Goal: Task Accomplishment & Management: Manage account settings

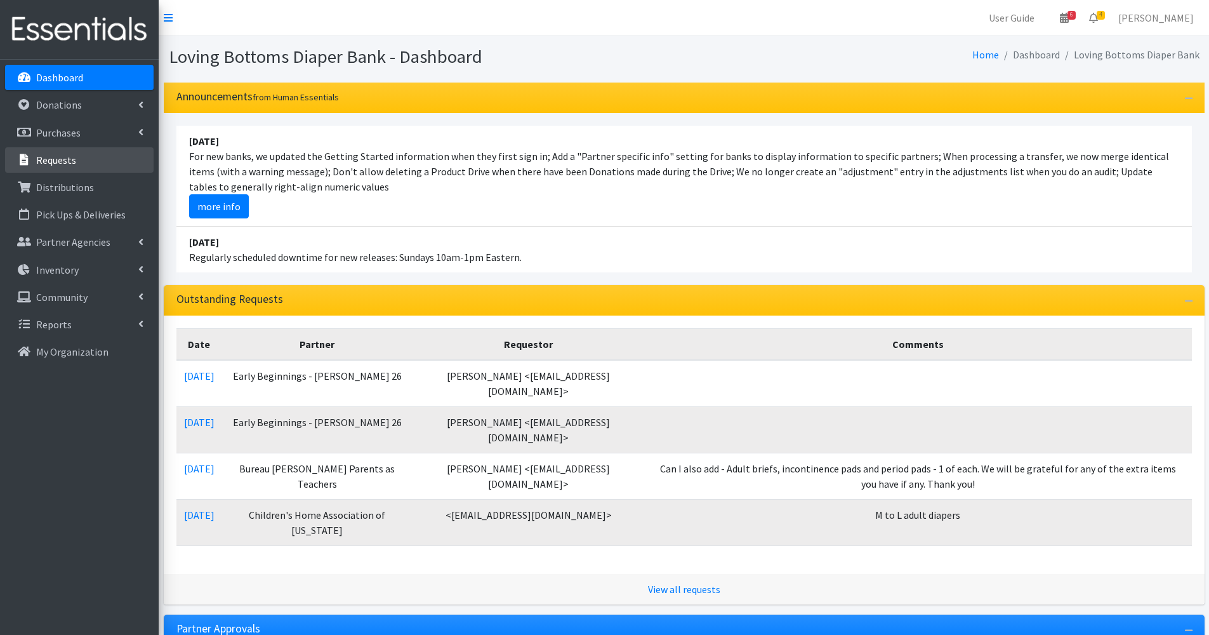
click at [82, 154] on link "Requests" at bounding box center [79, 159] width 148 height 25
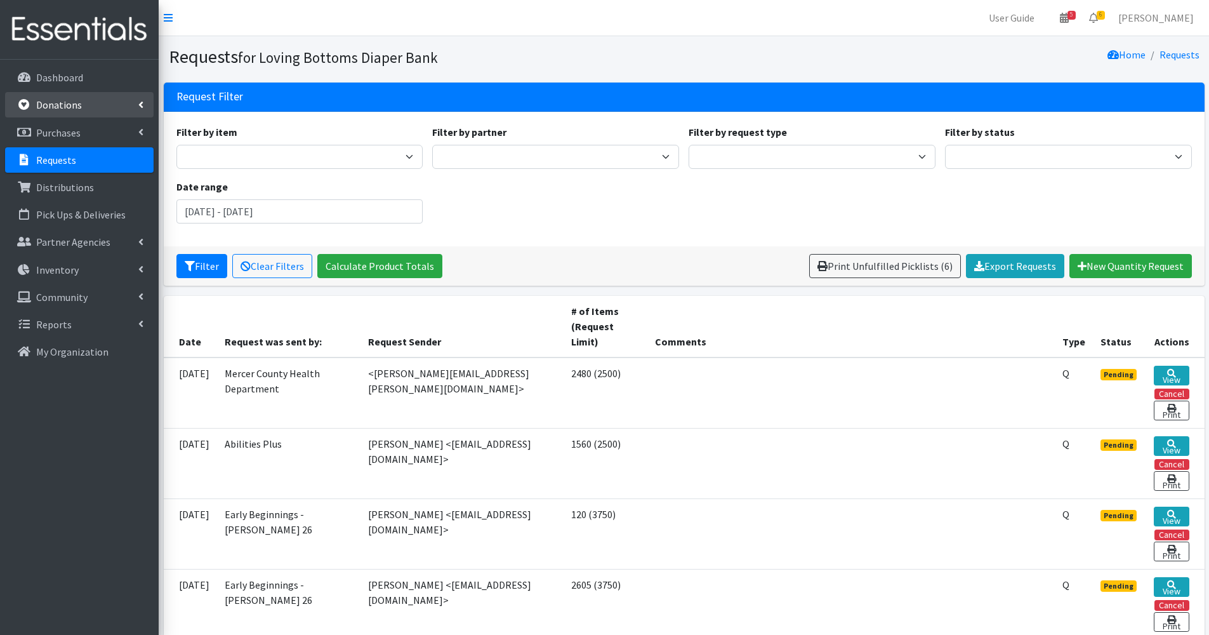
click at [79, 93] on link "Donations" at bounding box center [79, 104] width 148 height 25
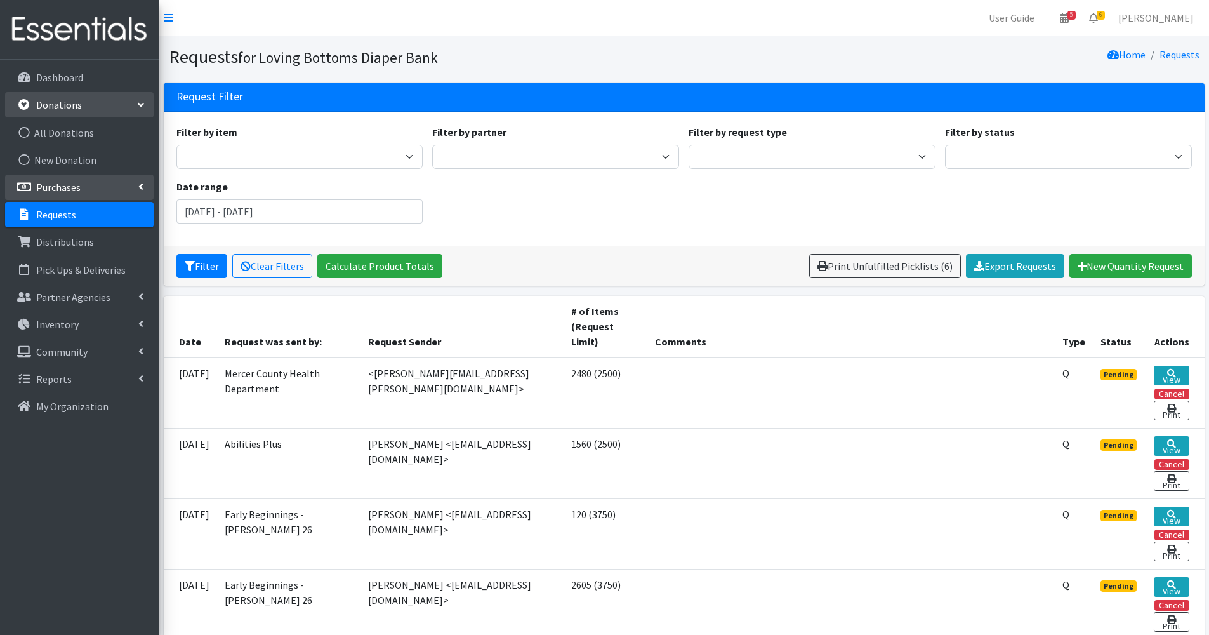
click at [100, 188] on link "Purchases" at bounding box center [79, 186] width 148 height 25
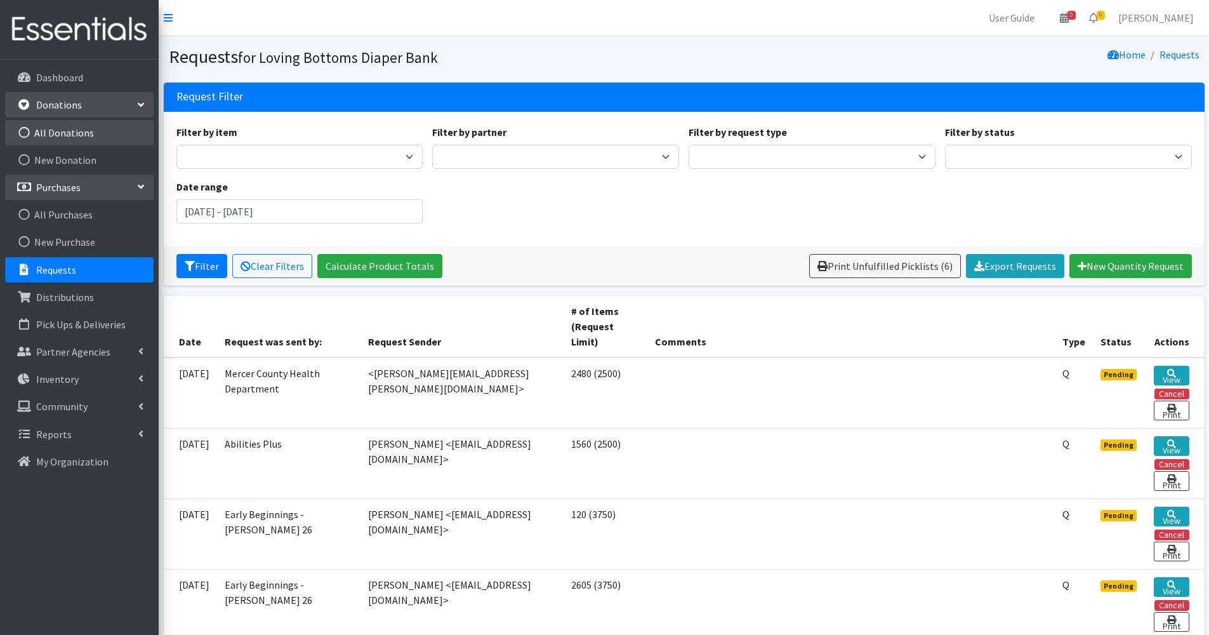
click at [81, 128] on link "All Donations" at bounding box center [79, 132] width 148 height 25
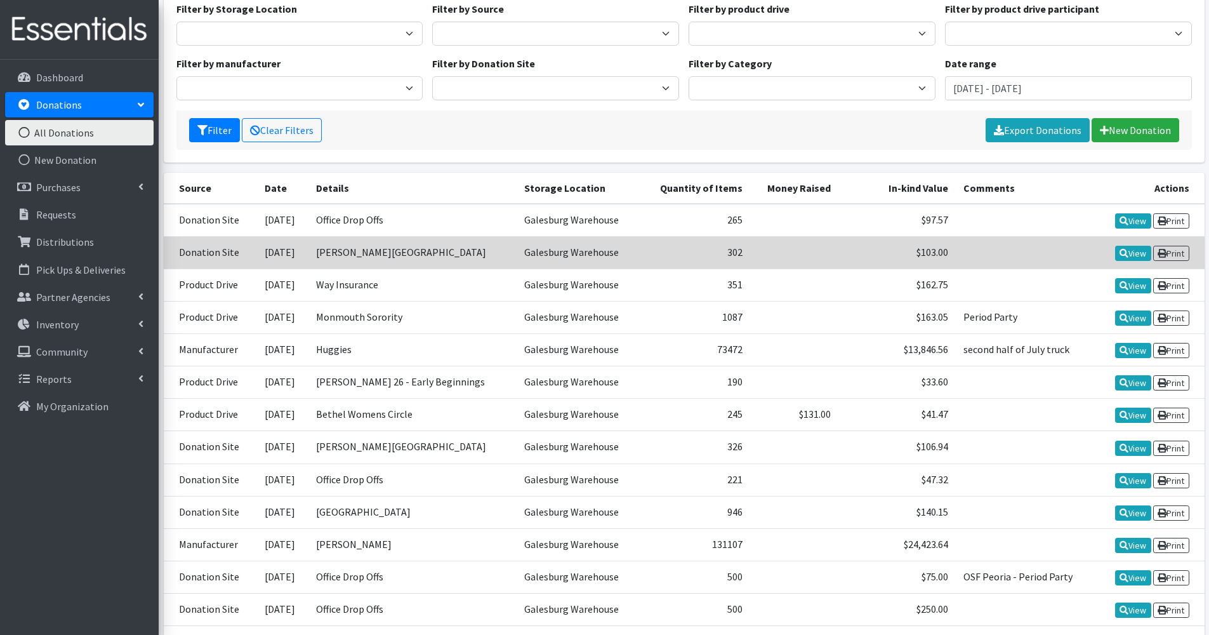
scroll to position [124, 0]
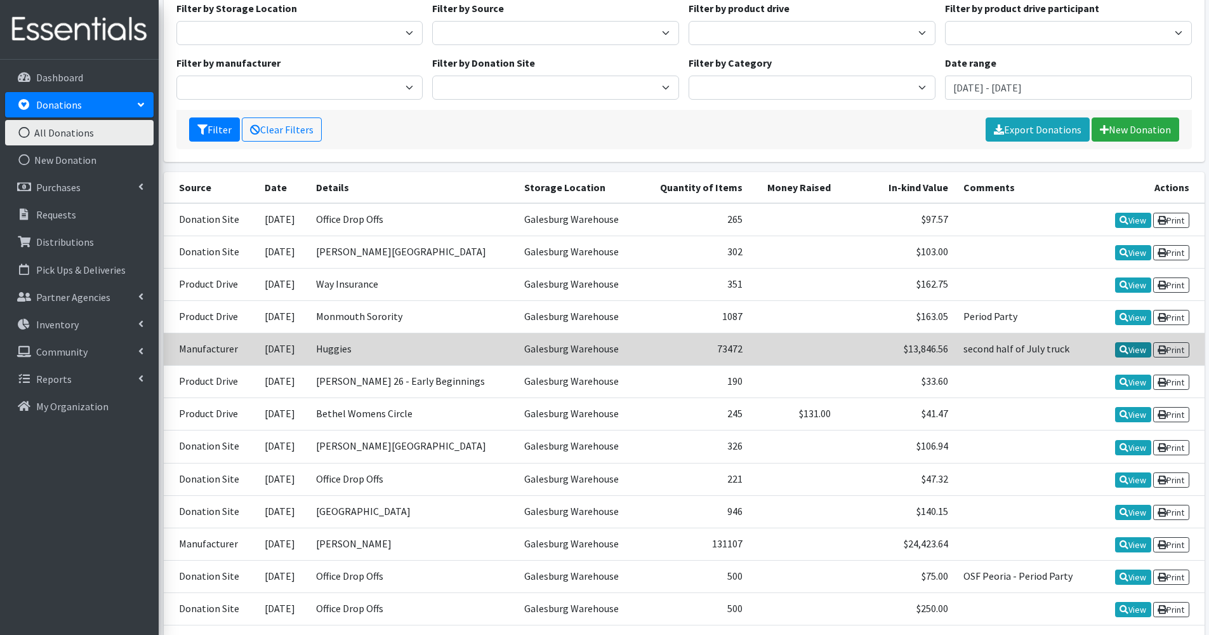
click at [1119, 350] on icon at bounding box center [1123, 349] width 9 height 9
